Goal: Navigation & Orientation: Find specific page/section

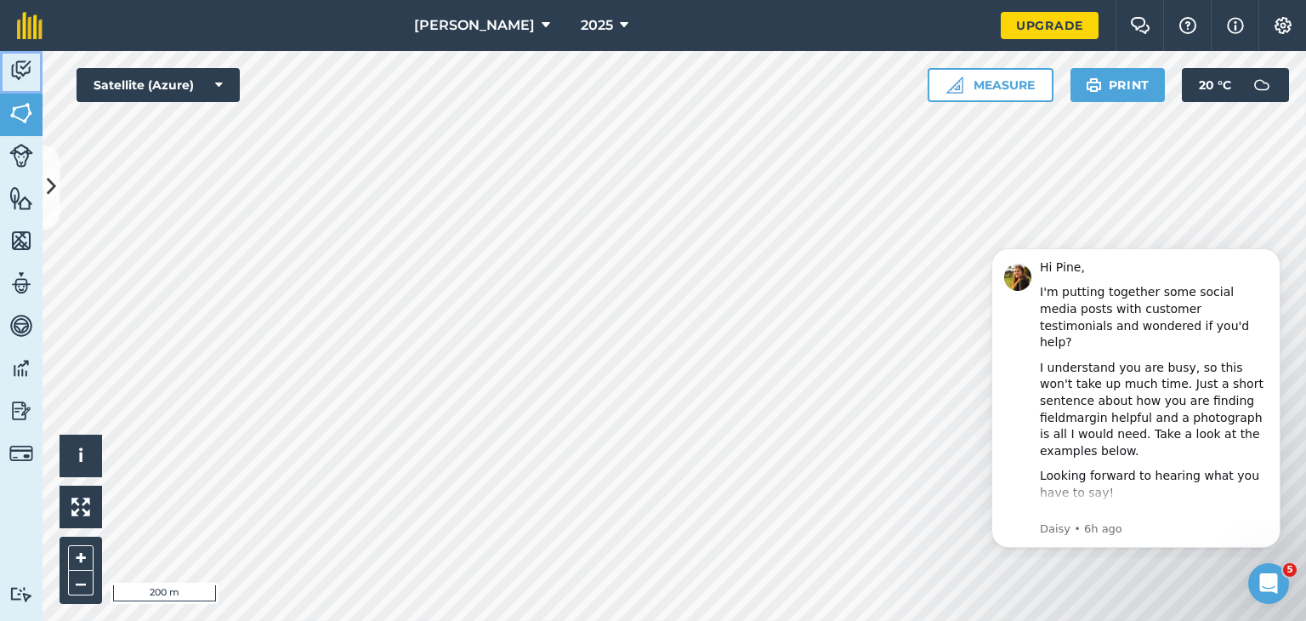
click at [20, 66] on img at bounding box center [21, 71] width 24 height 26
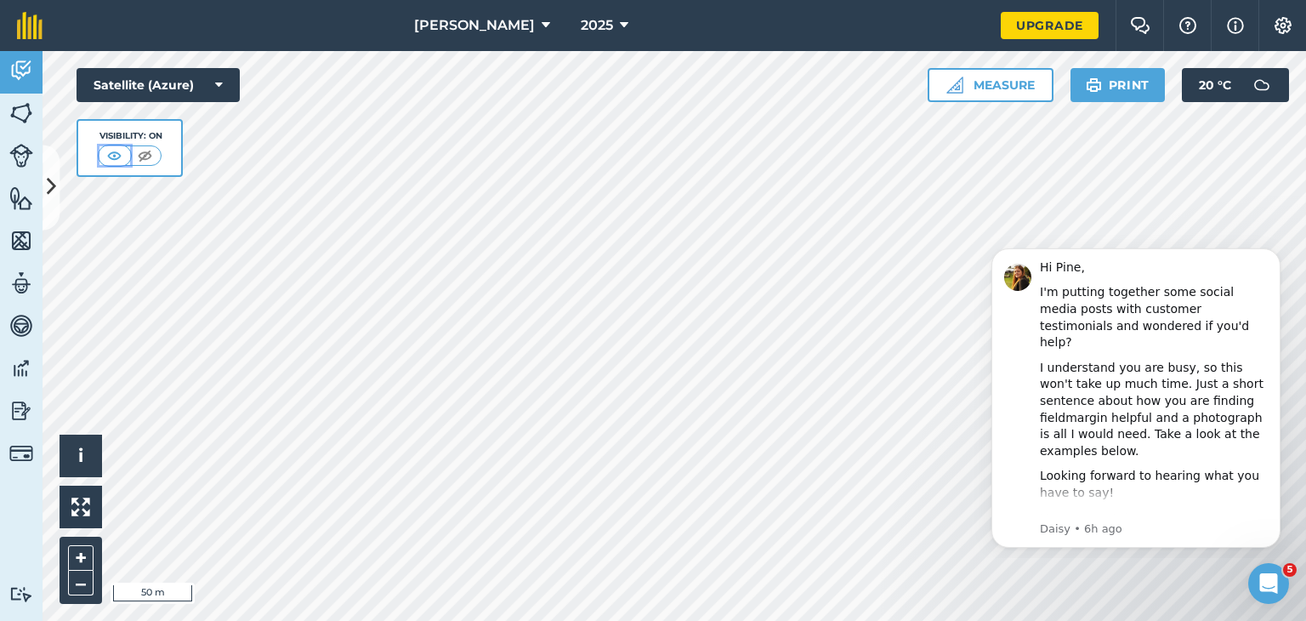
click at [118, 154] on img at bounding box center [114, 155] width 21 height 17
click at [139, 153] on img at bounding box center [144, 155] width 21 height 17
click at [111, 156] on img at bounding box center [115, 155] width 21 height 17
click at [8, 112] on link "Fields" at bounding box center [21, 115] width 43 height 43
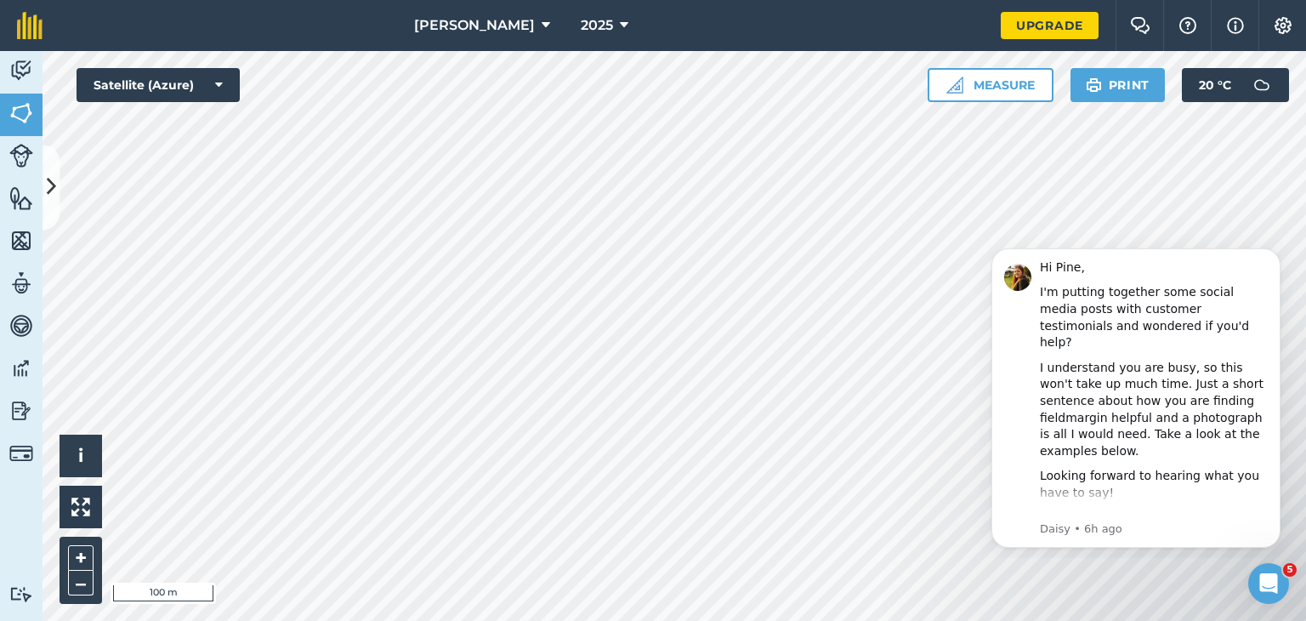
click at [608, 620] on html "[PERSON_NAME] 2025 Upgrade Farm Chat Help Info Settings Map printing is not ava…" at bounding box center [653, 310] width 1306 height 621
